Goal: Task Accomplishment & Management: Manage account settings

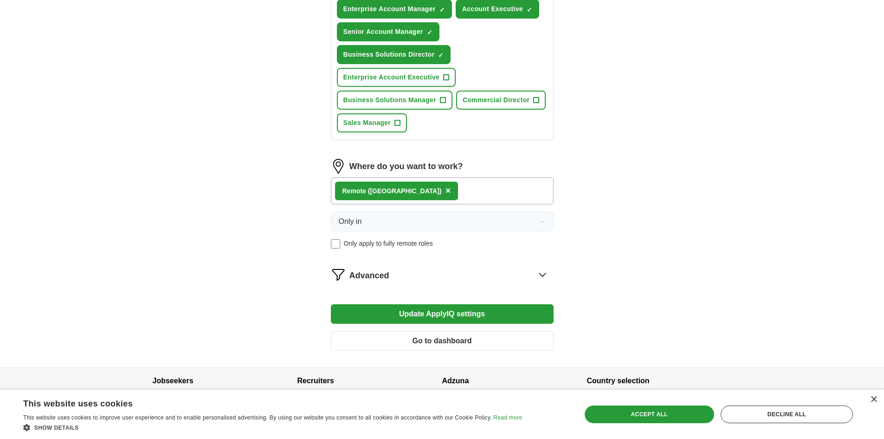
scroll to position [486, 0]
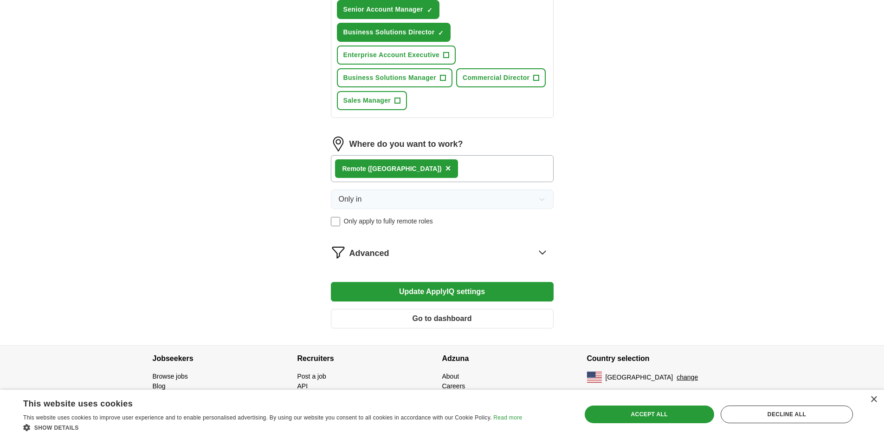
click at [543, 249] on icon at bounding box center [542, 252] width 15 height 15
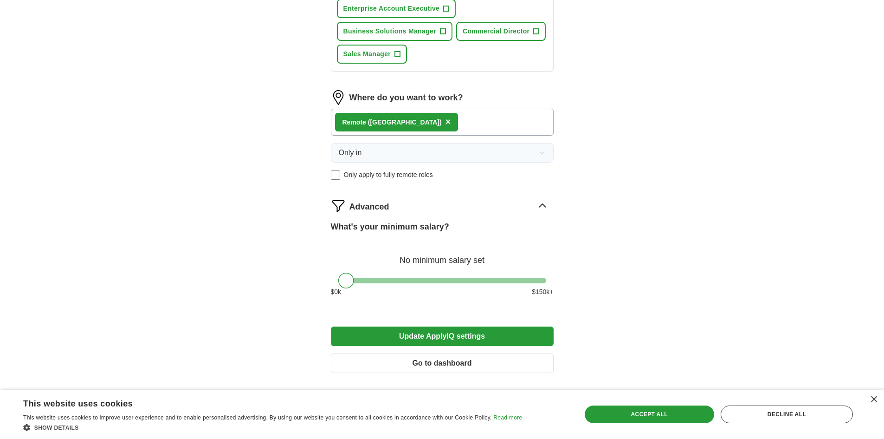
scroll to position [577, 0]
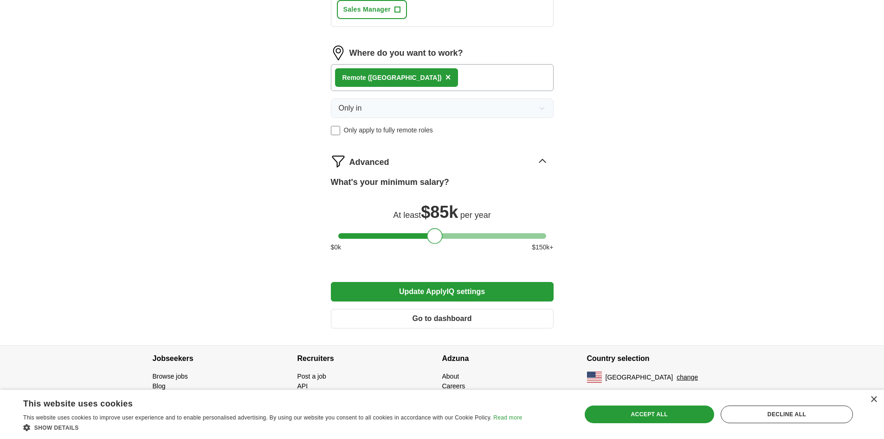
drag, startPoint x: 346, startPoint y: 237, endPoint x: 434, endPoint y: 236, distance: 88.7
click at [434, 236] on div at bounding box center [435, 236] width 16 height 16
click at [454, 292] on button "Update ApplyIQ settings" at bounding box center [442, 291] width 223 height 19
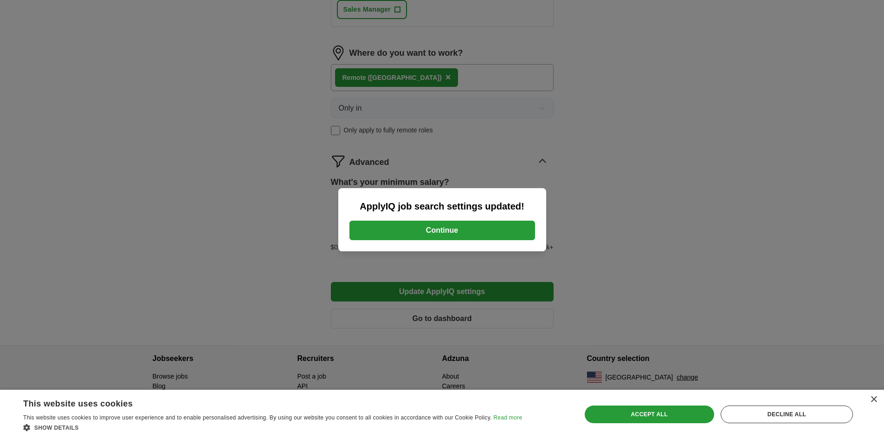
click at [392, 225] on button "Continue" at bounding box center [443, 229] width 186 height 19
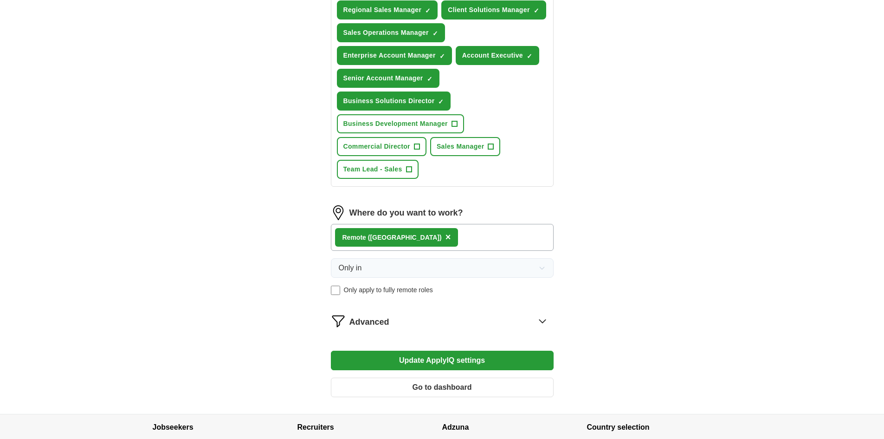
scroll to position [464, 0]
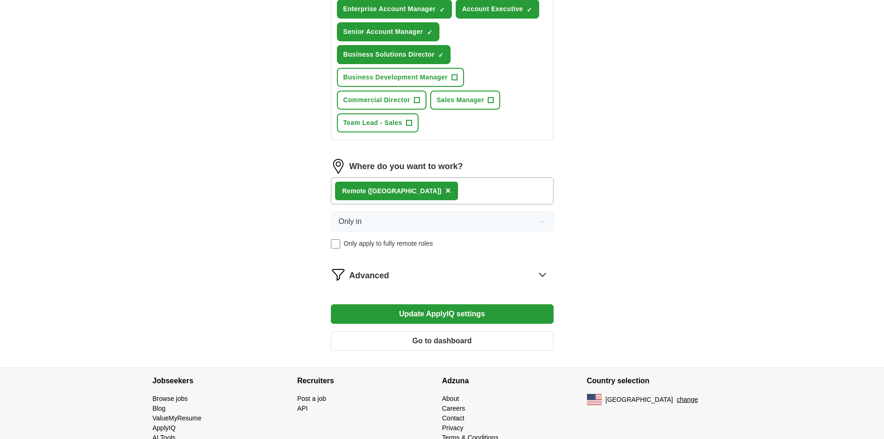
click at [545, 273] on icon at bounding box center [542, 274] width 6 height 3
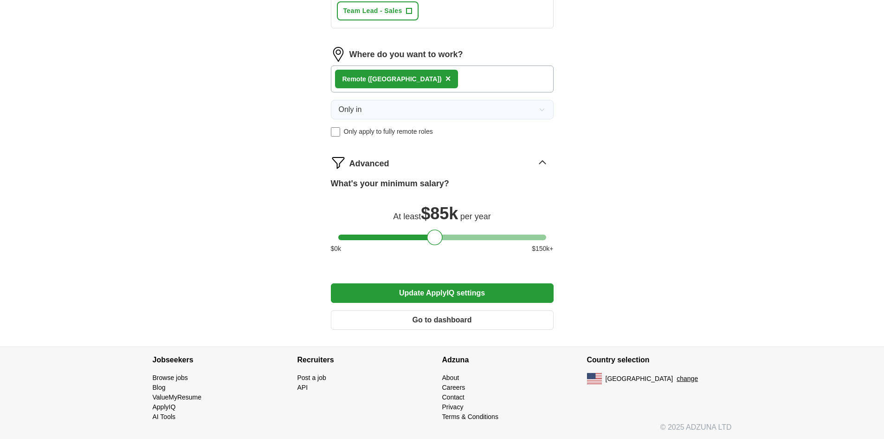
scroll to position [577, 0]
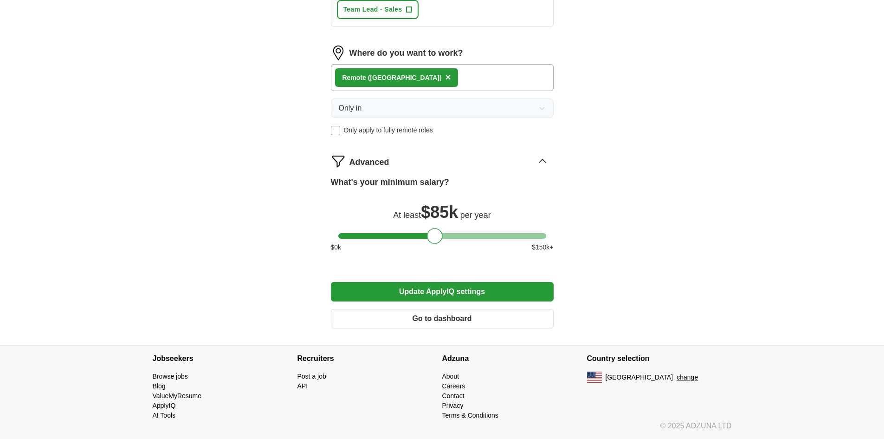
click at [461, 319] on button "Go to dashboard" at bounding box center [442, 318] width 223 height 19
